Goal: Task Accomplishment & Management: Complete application form

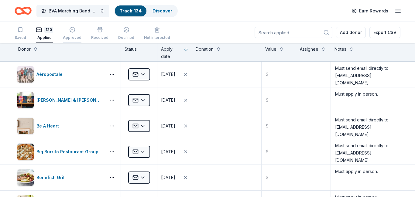
click at [70, 36] on div "Approved" at bounding box center [72, 37] width 19 height 5
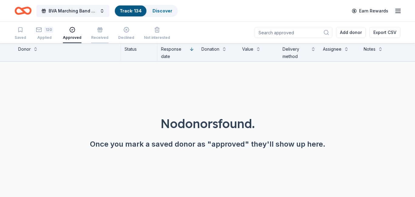
click at [94, 37] on div "Received" at bounding box center [99, 37] width 17 height 5
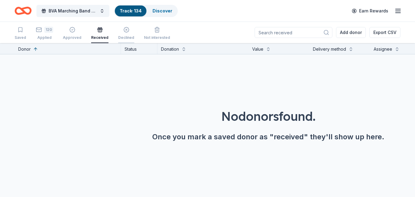
click at [119, 38] on div "Declined" at bounding box center [126, 37] width 16 height 5
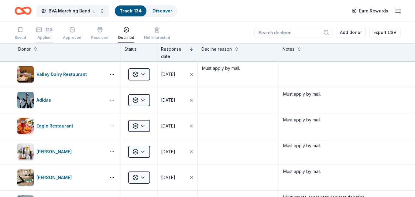
click at [44, 36] on div "Applied" at bounding box center [44, 37] width 17 height 5
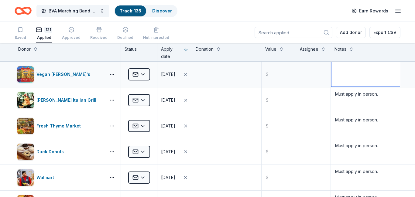
click at [337, 70] on textarea at bounding box center [365, 74] width 68 height 24
paste textarea "donations@robsbrands.com"
type textarea "Must send email directly to donations@robsbrands.com"
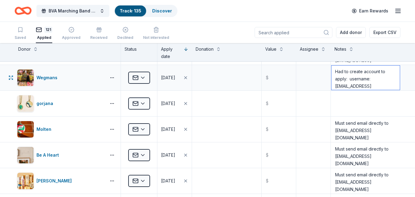
click at [341, 80] on textarea "Had to create account to apply: username: bvabandpursebash@gmail.com; password:…" at bounding box center [365, 78] width 68 height 24
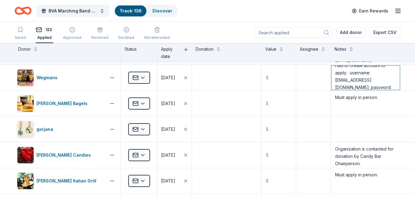
scroll to position [75, 0]
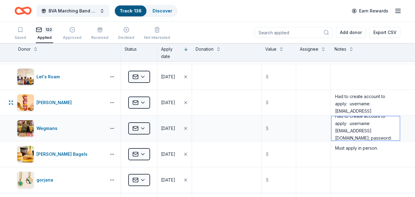
click at [348, 125] on textarea "Had to create account to apply: username: bvabandpursebash@gmail.com; password:…" at bounding box center [365, 128] width 68 height 24
drag, startPoint x: 334, startPoint y: 122, endPoint x: 395, endPoint y: 142, distance: 64.4
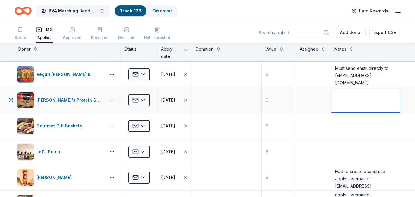
click at [347, 94] on textarea at bounding box center [365, 100] width 68 height 24
paste textarea "Had to create account to apply: username: bvabandpursebash@gmail.com; password:…"
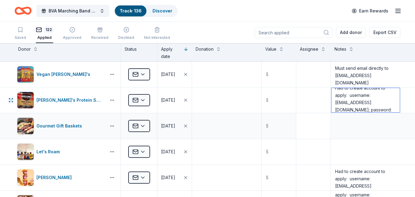
type textarea "Had to create account to apply: username: bvabandpursebash@gmail.com; password:…"
click at [316, 123] on textarea at bounding box center [313, 126] width 33 height 24
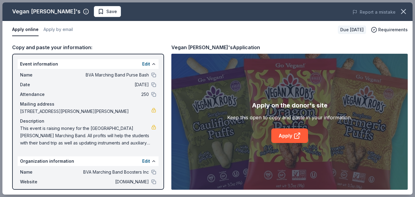
scroll to position [239, 0]
click at [62, 29] on button "Apply by email" at bounding box center [57, 29] width 29 height 13
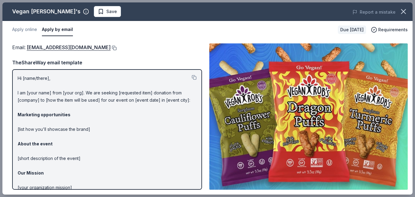
click at [110, 46] on button at bounding box center [113, 48] width 6 height 5
click at [98, 13] on span "Save" at bounding box center [107, 11] width 19 height 7
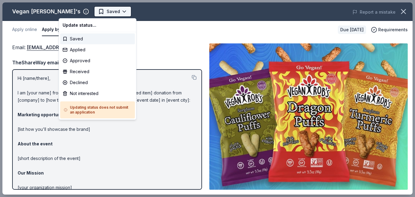
scroll to position [0, 0]
click at [77, 50] on div "Applied" at bounding box center [97, 49] width 75 height 11
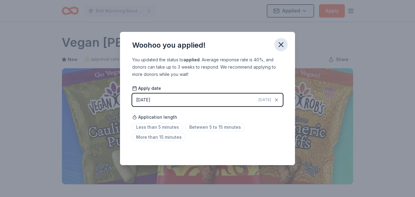
click at [280, 50] on button "button" at bounding box center [280, 44] width 13 height 13
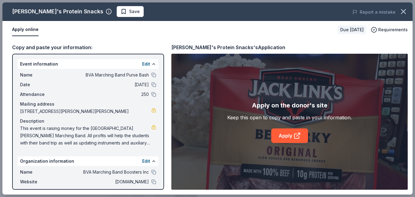
scroll to position [262, 0]
click at [287, 138] on link "Apply" at bounding box center [289, 135] width 37 height 15
click at [129, 11] on span "Save" at bounding box center [134, 11] width 11 height 7
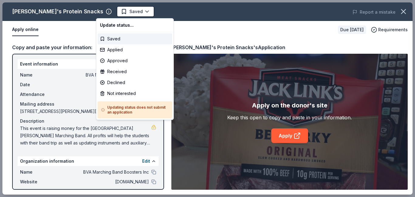
scroll to position [0, 0]
click at [112, 52] on div "Applied" at bounding box center [134, 49] width 75 height 11
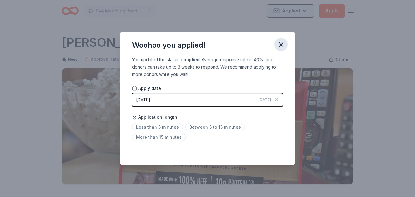
click at [279, 44] on icon "button" at bounding box center [281, 44] width 8 height 8
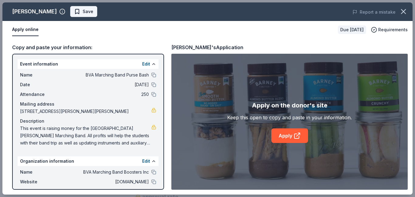
scroll to position [253, 0]
click at [282, 134] on link "Apply" at bounding box center [289, 135] width 37 height 15
click at [83, 11] on span "Save" at bounding box center [88, 11] width 11 height 7
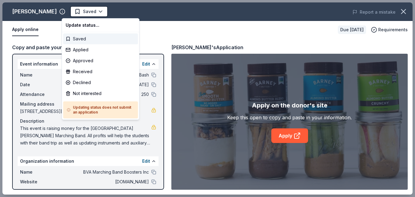
scroll to position [0, 0]
click at [82, 52] on div "Applied" at bounding box center [100, 49] width 75 height 11
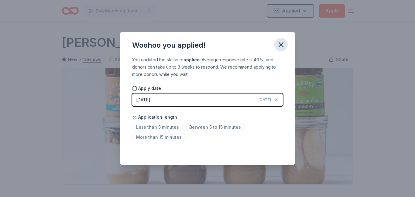
click at [280, 42] on icon "button" at bounding box center [281, 44] width 8 height 8
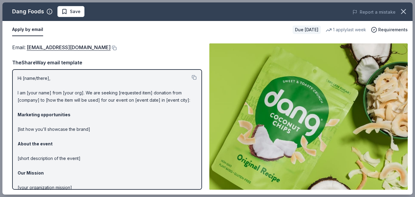
scroll to position [271, 0]
